Goal: Task Accomplishment & Management: Manage account settings

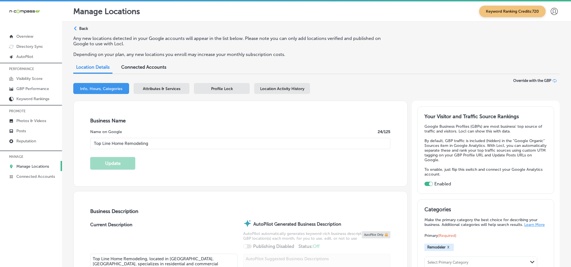
select select "US"
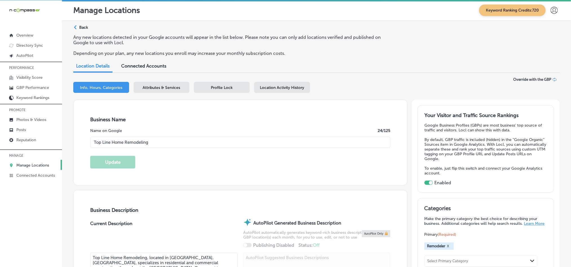
click at [31, 165] on p "Manage Locations" at bounding box center [32, 165] width 33 height 5
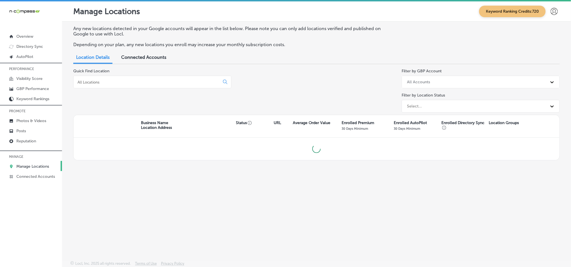
click at [135, 82] on input at bounding box center [147, 82] width 141 height 5
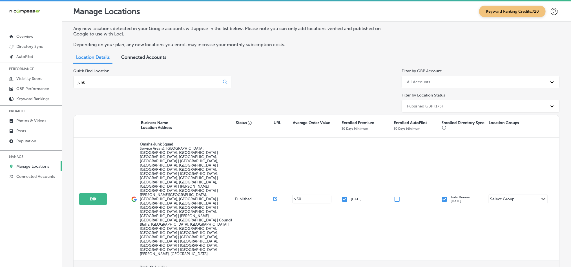
type input "junk"
select select "US"
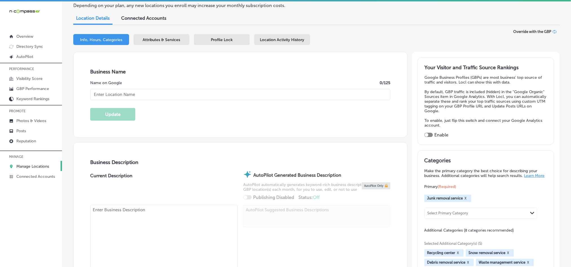
checkbox input "true"
checkbox input "false"
type input "[STREET_ADDRESS]"
type input "[GEOGRAPHIC_DATA]"
type input "68127"
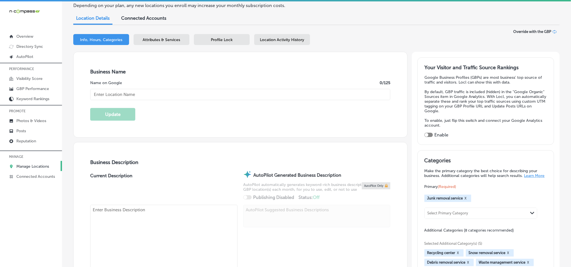
type input "US"
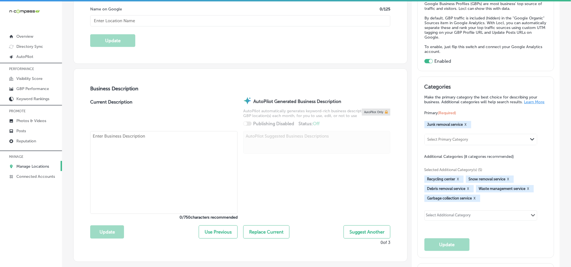
type input "Junk-O-Haulics"
type input "[URL][DOMAIN_NAME]"
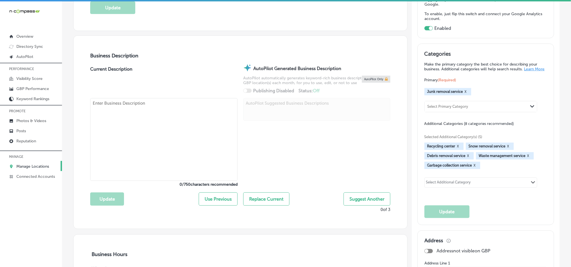
type input "[PHONE_NUMBER]"
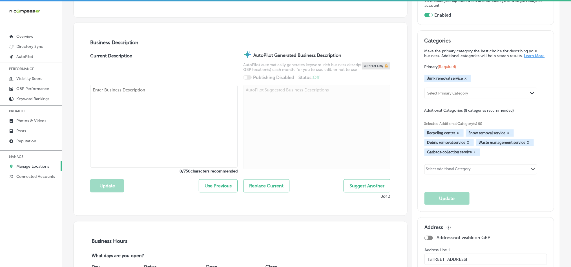
type textarea "Junk-O-Haulics provides affordable, reliable junk removal services in [GEOGRAPH…"
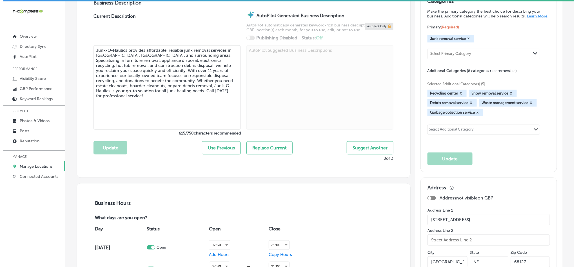
scroll to position [211, 0]
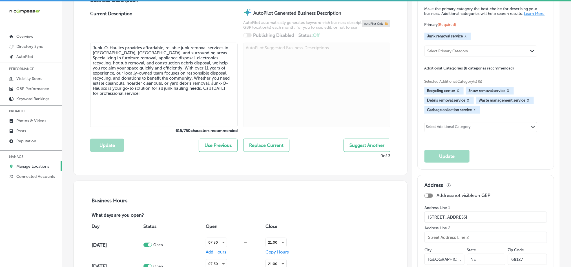
click at [505, 93] on button "X" at bounding box center [507, 91] width 5 height 5
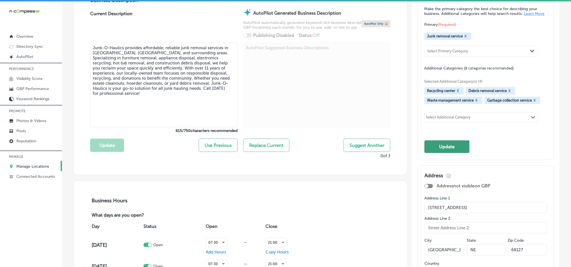
click at [448, 145] on button "Update" at bounding box center [446, 147] width 45 height 13
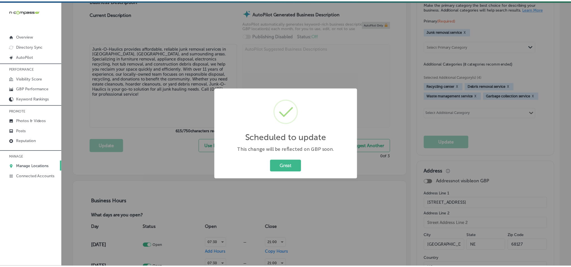
scroll to position [212, 0]
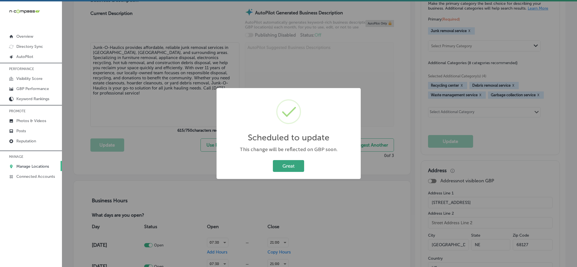
click at [282, 164] on button "Great" at bounding box center [288, 166] width 31 height 12
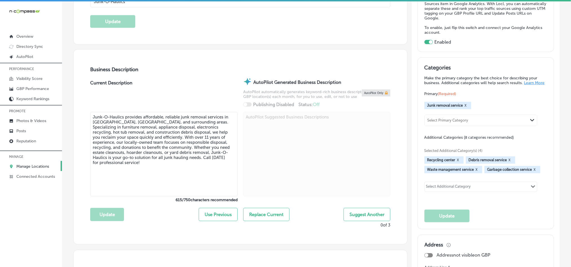
scroll to position [141, 0]
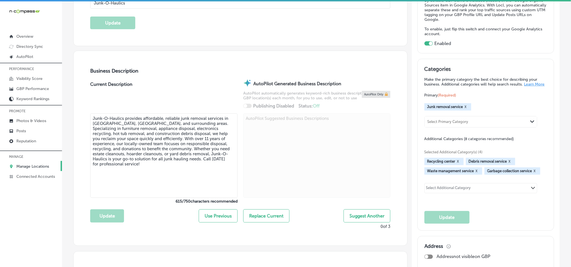
click at [29, 168] on p "Manage Locations" at bounding box center [32, 166] width 33 height 5
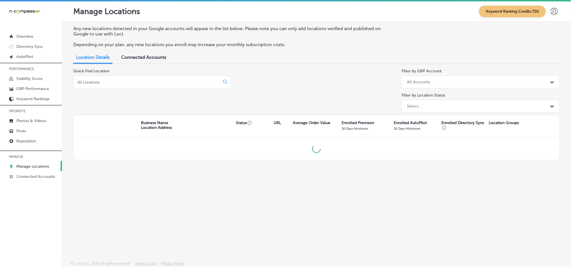
click at [172, 83] on input at bounding box center [147, 82] width 141 height 5
type input "[PERSON_NAME]"
